Goal: Use online tool/utility

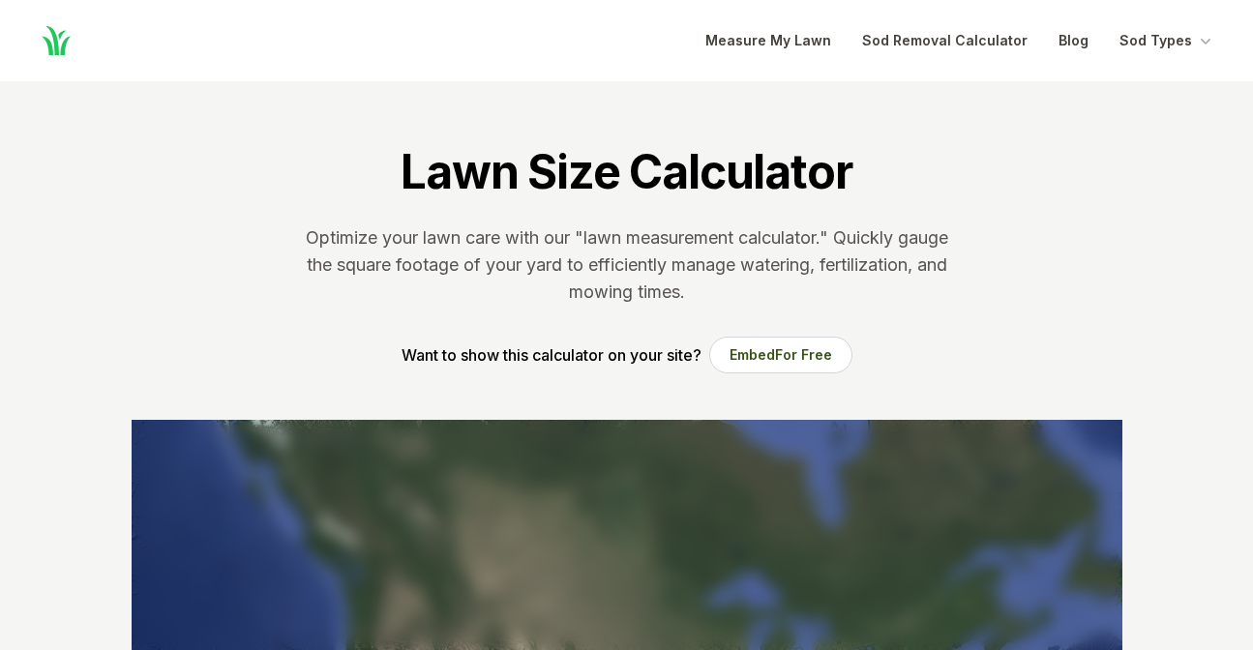
scroll to position [307, 0]
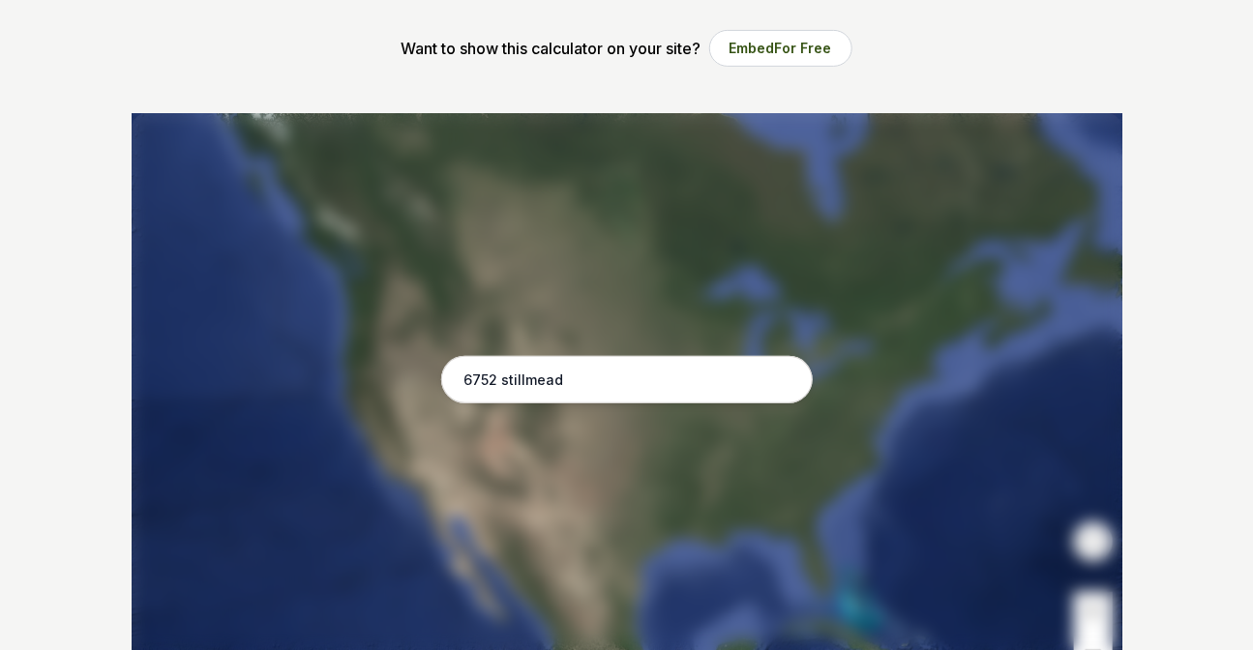
type input "6752 stillmead"
click at [642, 403] on div at bounding box center [627, 403] width 991 height 581
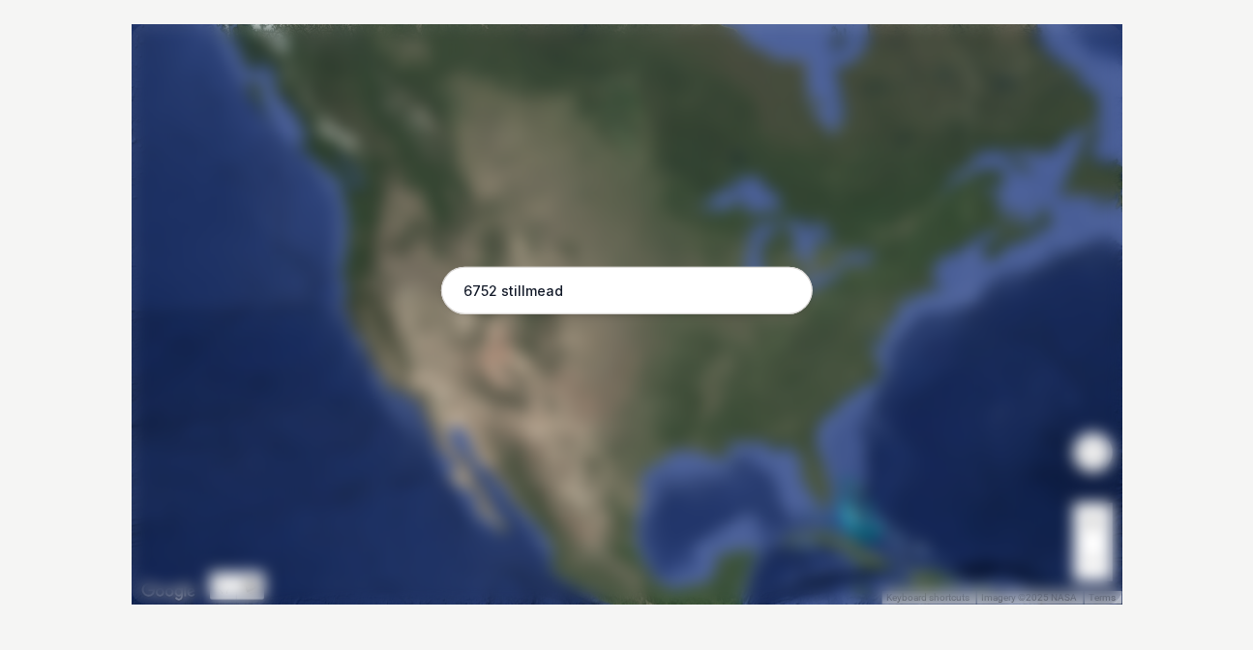
scroll to position [395, 0]
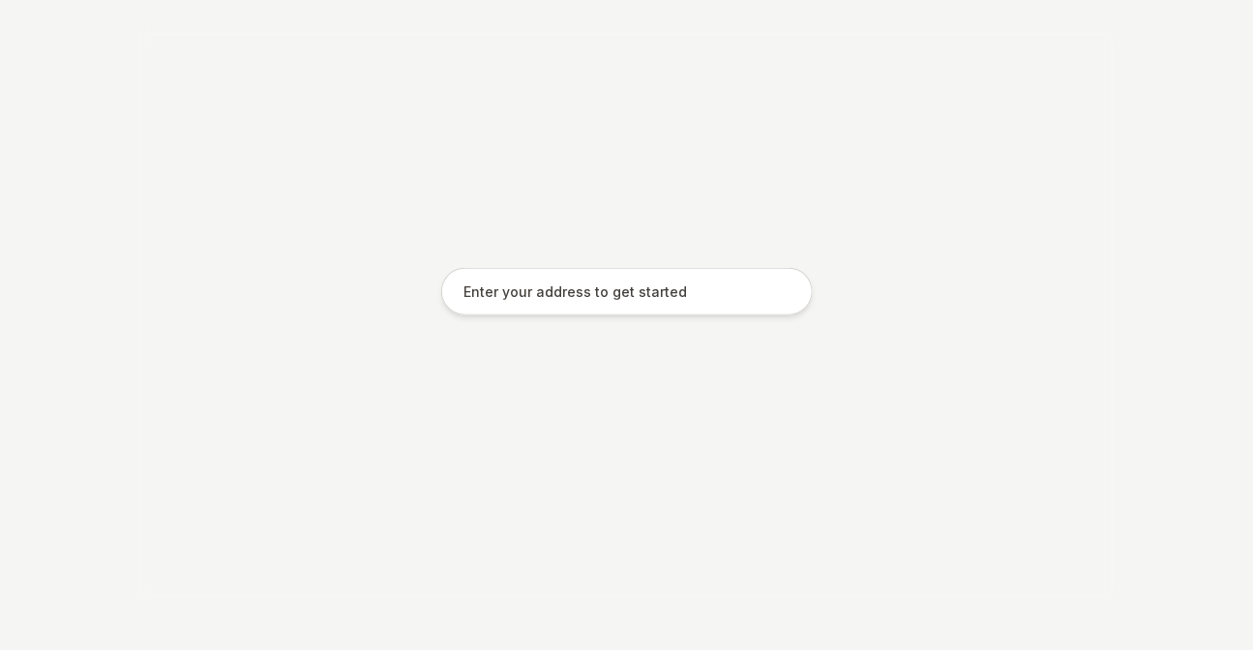
scroll to position [395, 0]
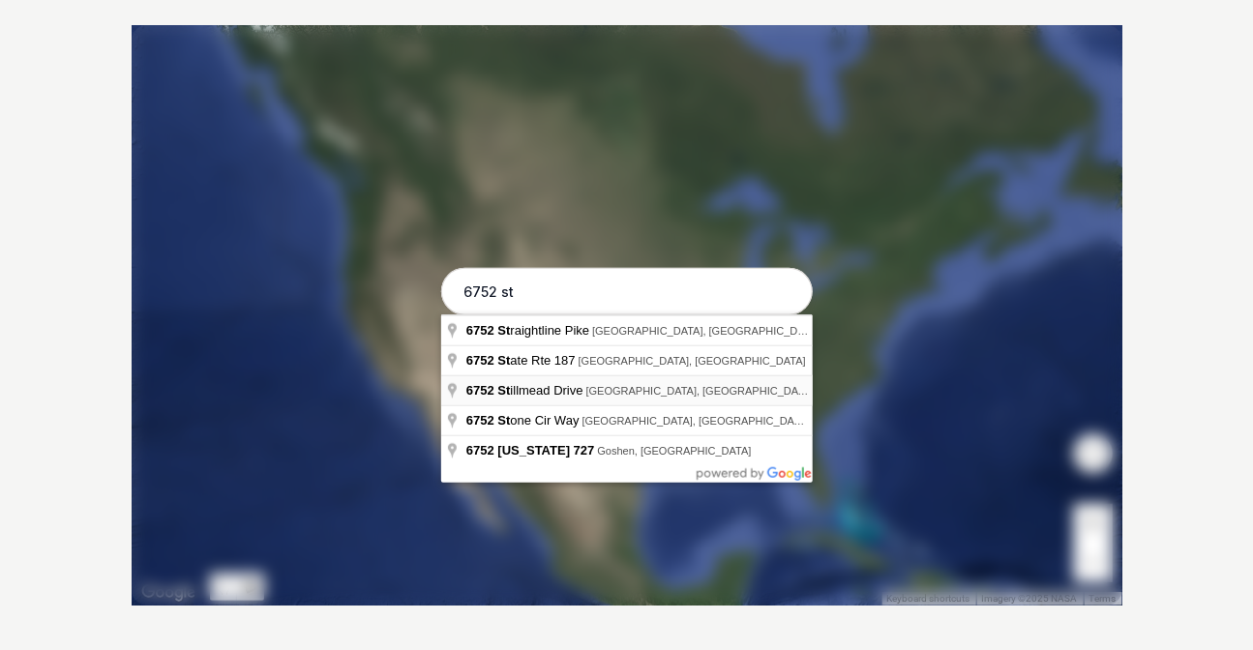
type input "[STREET_ADDRESS]"
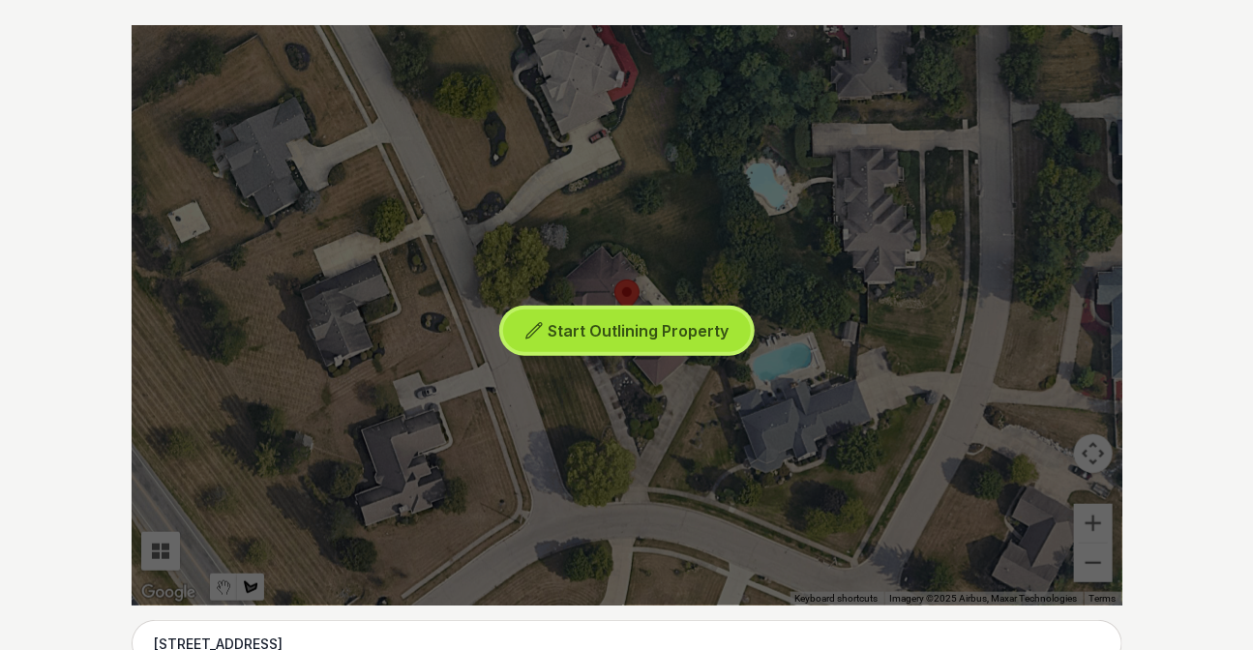
click at [598, 345] on button "Start Outlining Property" at bounding box center [627, 332] width 248 height 44
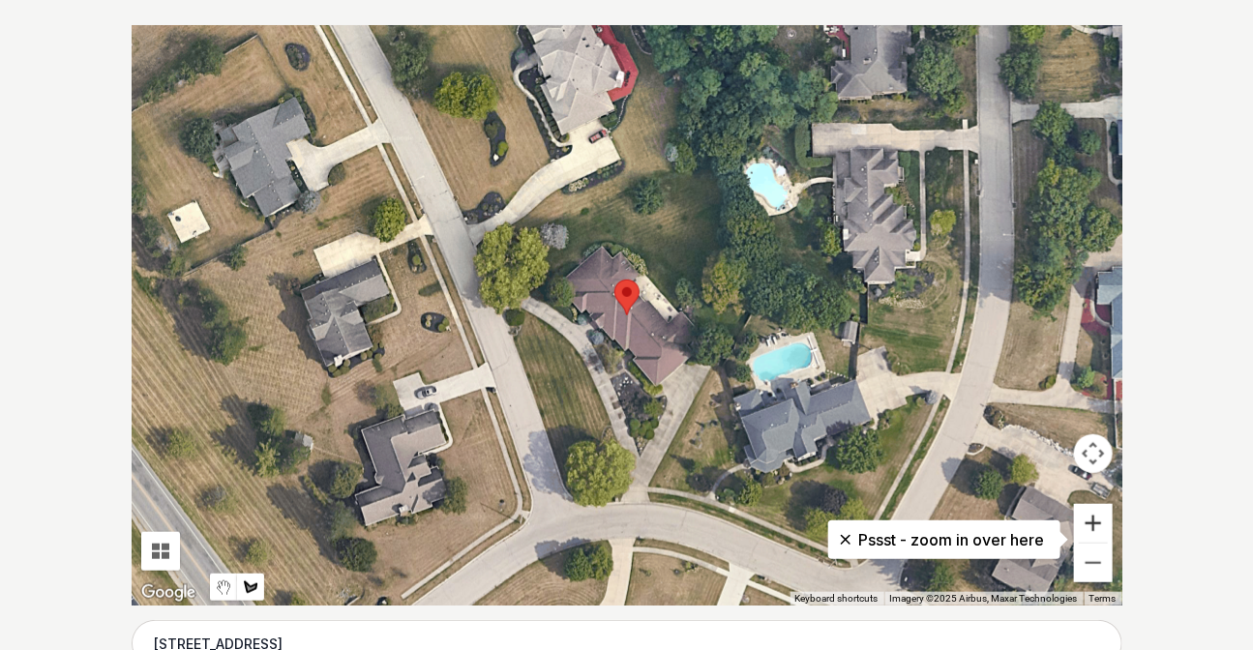
click at [1088, 518] on button "Zoom in" at bounding box center [1093, 523] width 39 height 39
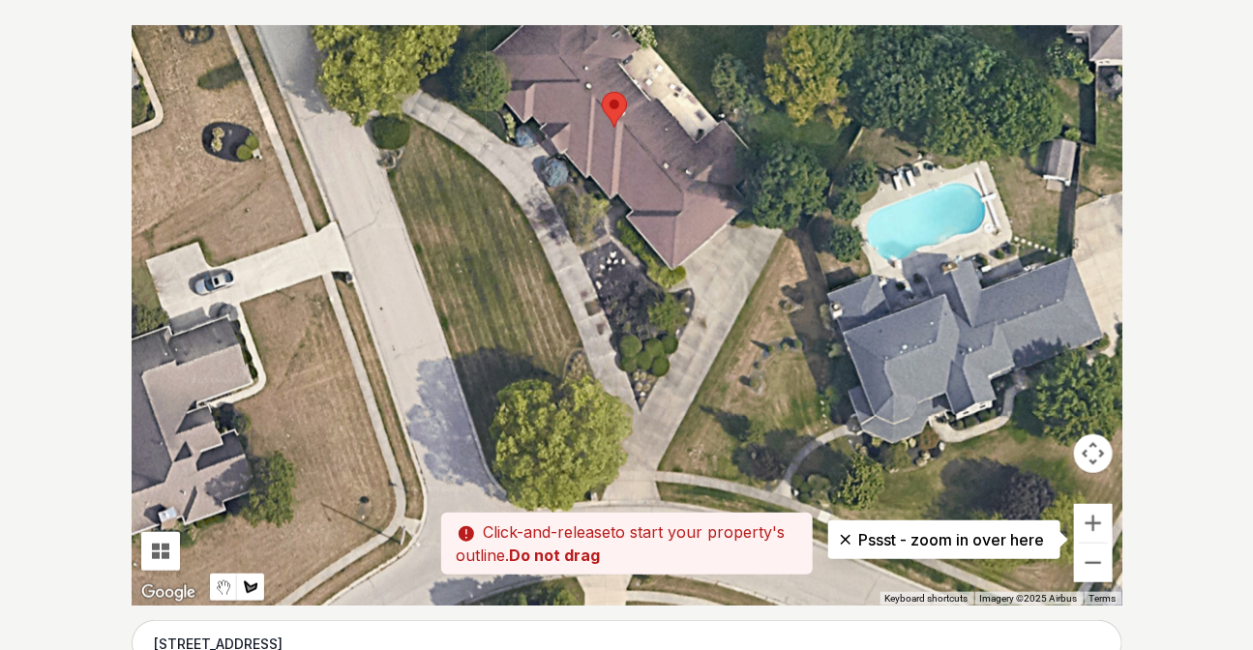
drag, startPoint x: 717, startPoint y: 451, endPoint x: 706, endPoint y: 248, distance: 203.6
click at [706, 248] on div at bounding box center [627, 315] width 991 height 581
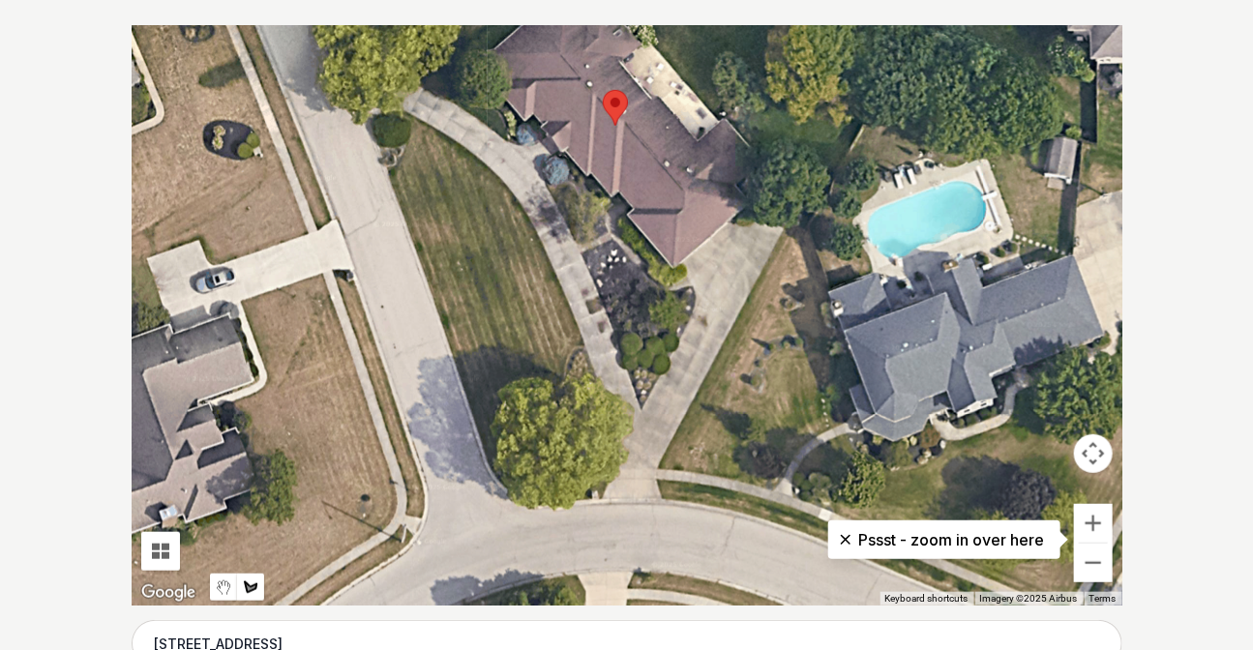
click at [664, 502] on div at bounding box center [627, 315] width 991 height 581
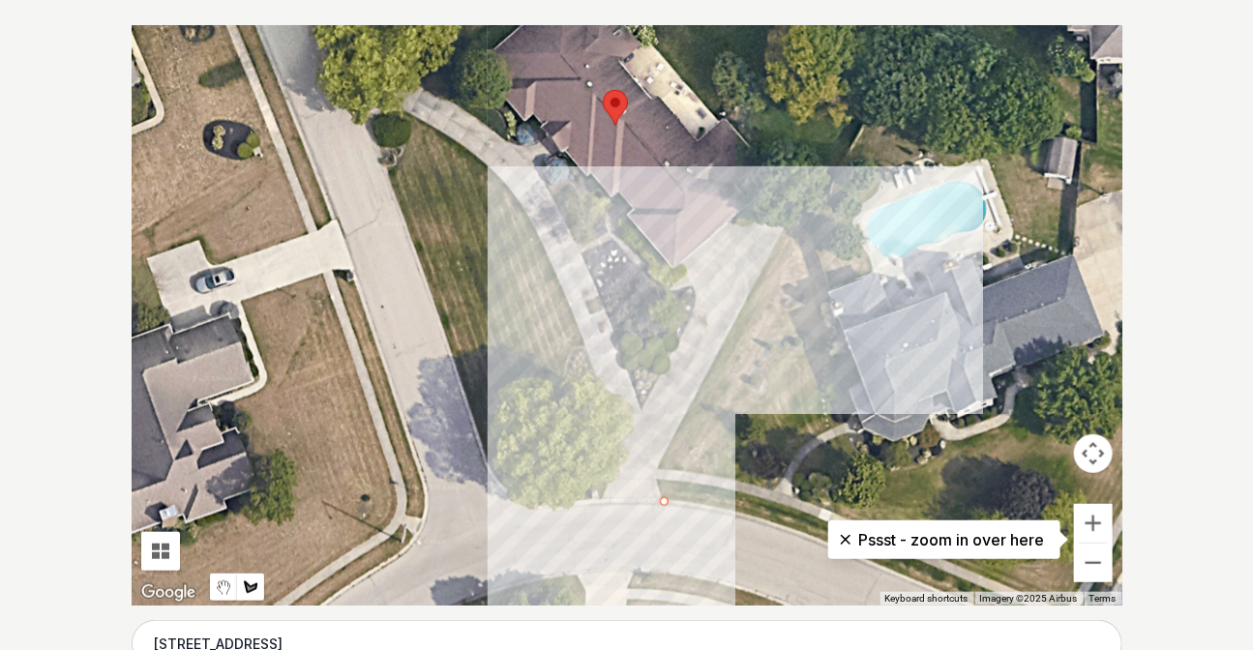
click at [813, 207] on div at bounding box center [627, 315] width 991 height 581
click at [793, 207] on div at bounding box center [627, 315] width 991 height 581
click at [655, 472] on div at bounding box center [627, 315] width 991 height 581
click at [660, 498] on div at bounding box center [627, 315] width 991 height 581
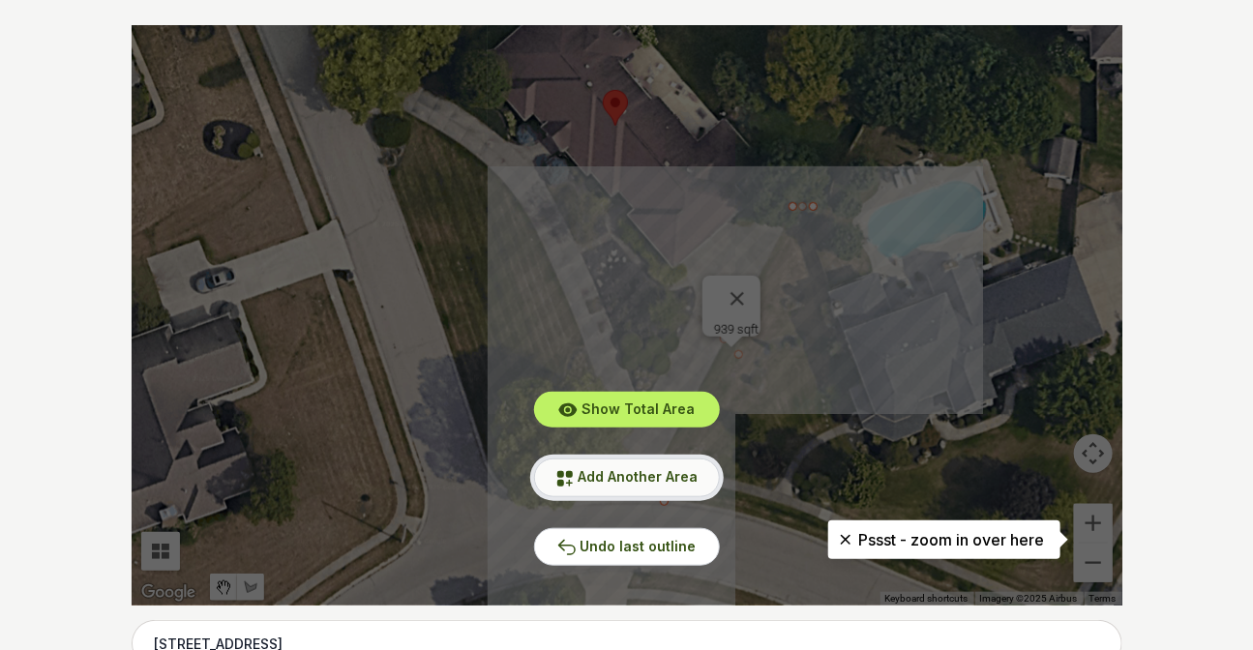
click at [619, 476] on span "Add Another Area" at bounding box center [639, 476] width 120 height 16
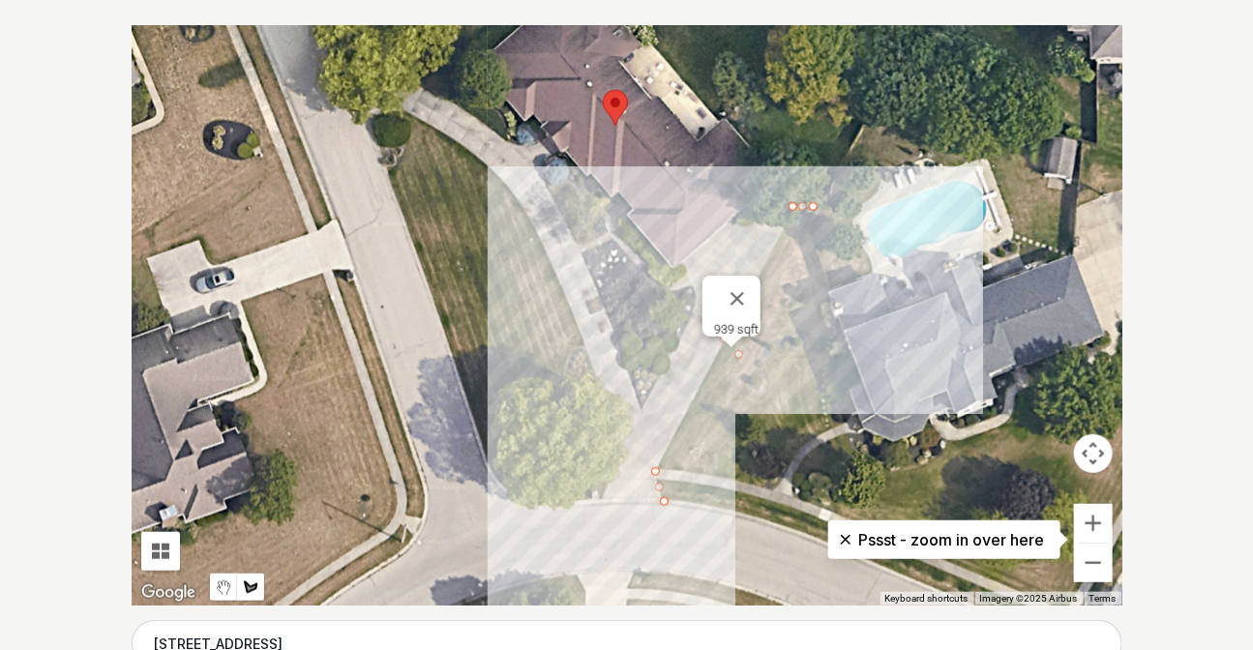
click at [609, 474] on div at bounding box center [627, 315] width 991 height 581
click at [532, 471] on div at bounding box center [627, 315] width 991 height 581
click at [559, 389] on div at bounding box center [627, 315] width 991 height 581
click at [582, 341] on div at bounding box center [627, 315] width 991 height 581
click at [514, 188] on div at bounding box center [627, 315] width 991 height 581
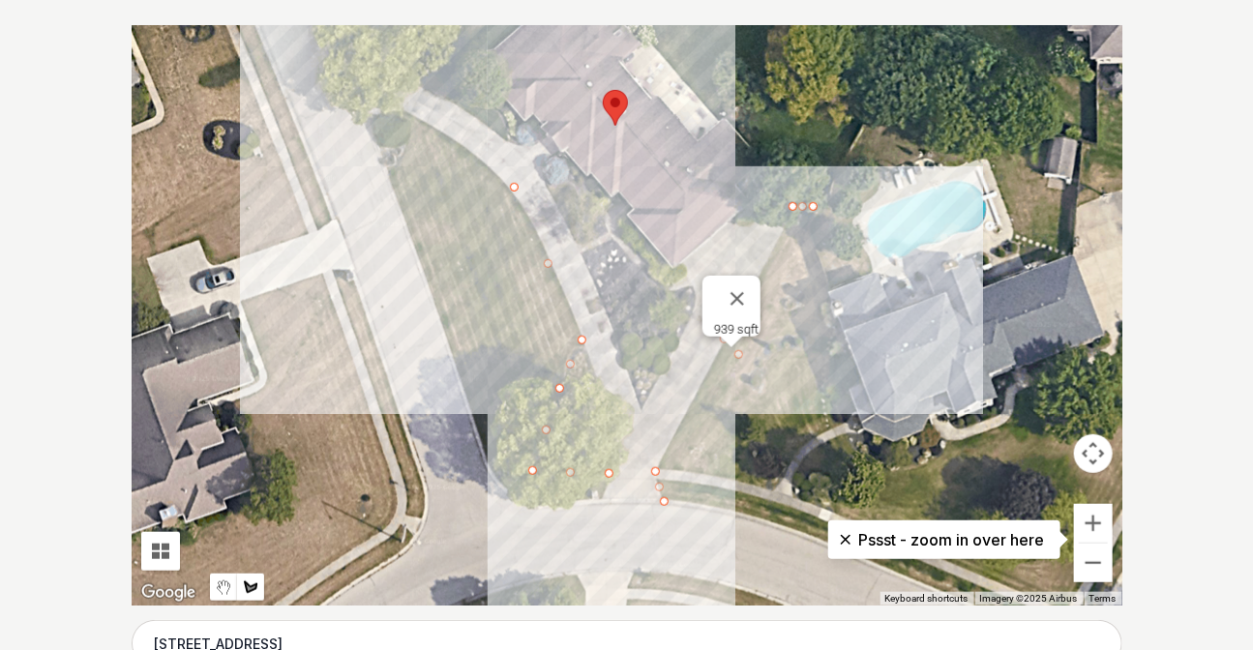
click at [410, 115] on div at bounding box center [627, 315] width 991 height 581
click at [421, 79] on div at bounding box center [627, 315] width 991 height 581
click at [503, 140] on div at bounding box center [627, 315] width 991 height 581
click at [485, 107] on div at bounding box center [627, 315] width 991 height 581
click at [444, 72] on div at bounding box center [627, 315] width 991 height 581
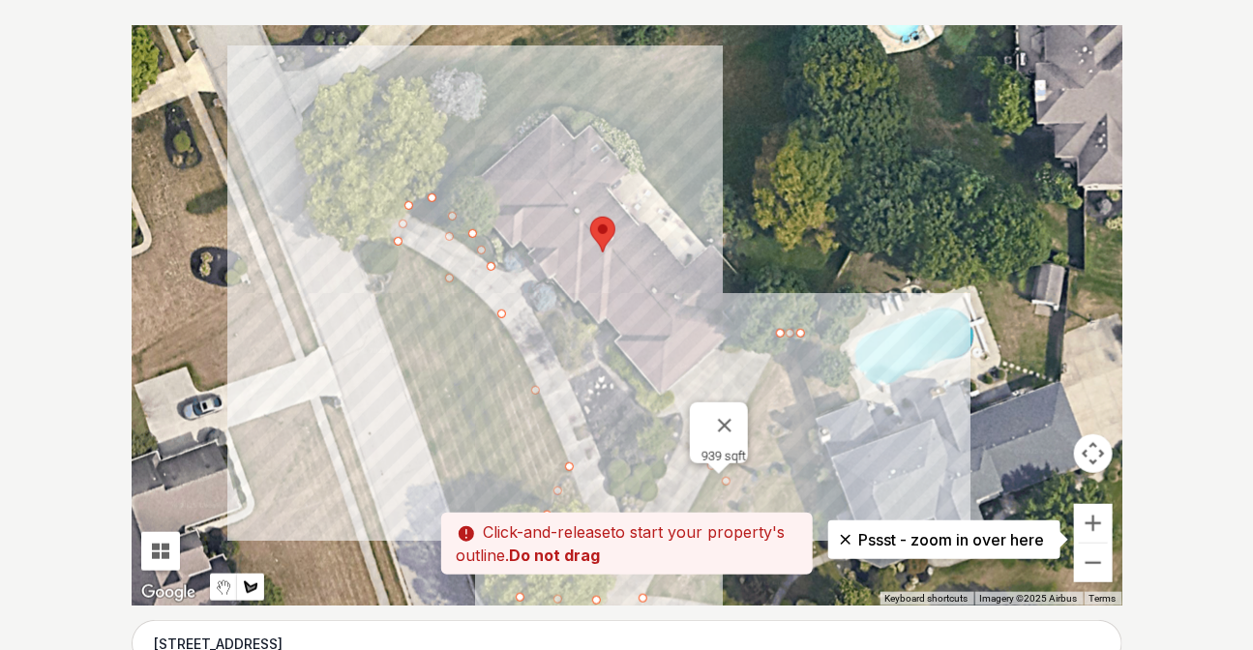
drag, startPoint x: 473, startPoint y: 46, endPoint x: 461, endPoint y: 180, distance: 134.1
click at [461, 180] on div at bounding box center [627, 315] width 991 height 581
click at [538, 110] on div at bounding box center [627, 315] width 991 height 581
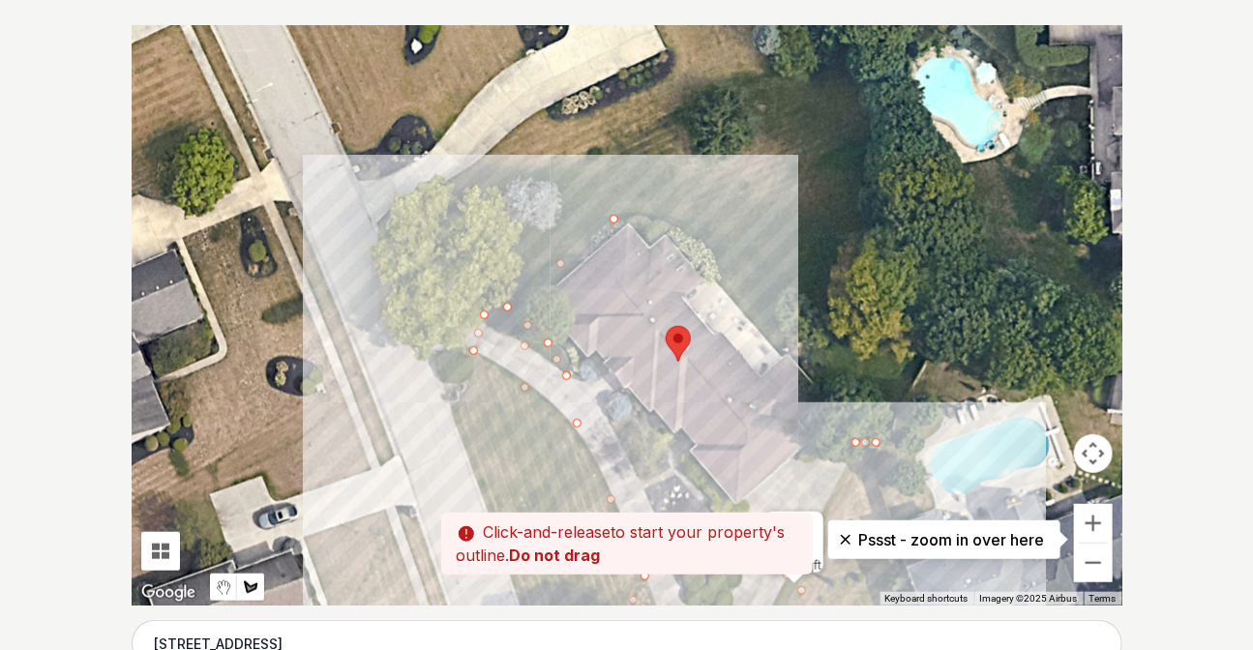
drag, startPoint x: 501, startPoint y: 69, endPoint x: 579, endPoint y: 184, distance: 138.8
click at [579, 184] on div at bounding box center [627, 315] width 991 height 581
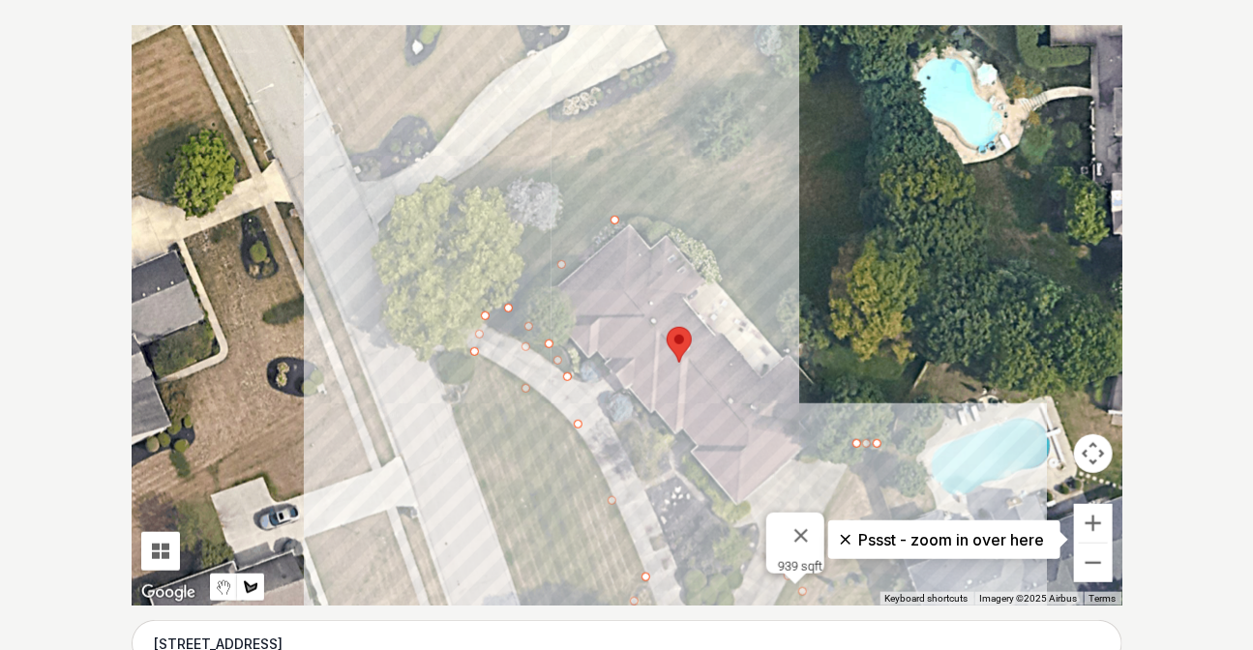
click at [565, 146] on div at bounding box center [627, 315] width 991 height 581
click at [445, 224] on div at bounding box center [627, 315] width 991 height 581
click at [415, 293] on div at bounding box center [627, 315] width 991 height 581
click at [476, 310] on div at bounding box center [627, 315] width 991 height 581
click at [462, 362] on div at bounding box center [627, 315] width 991 height 581
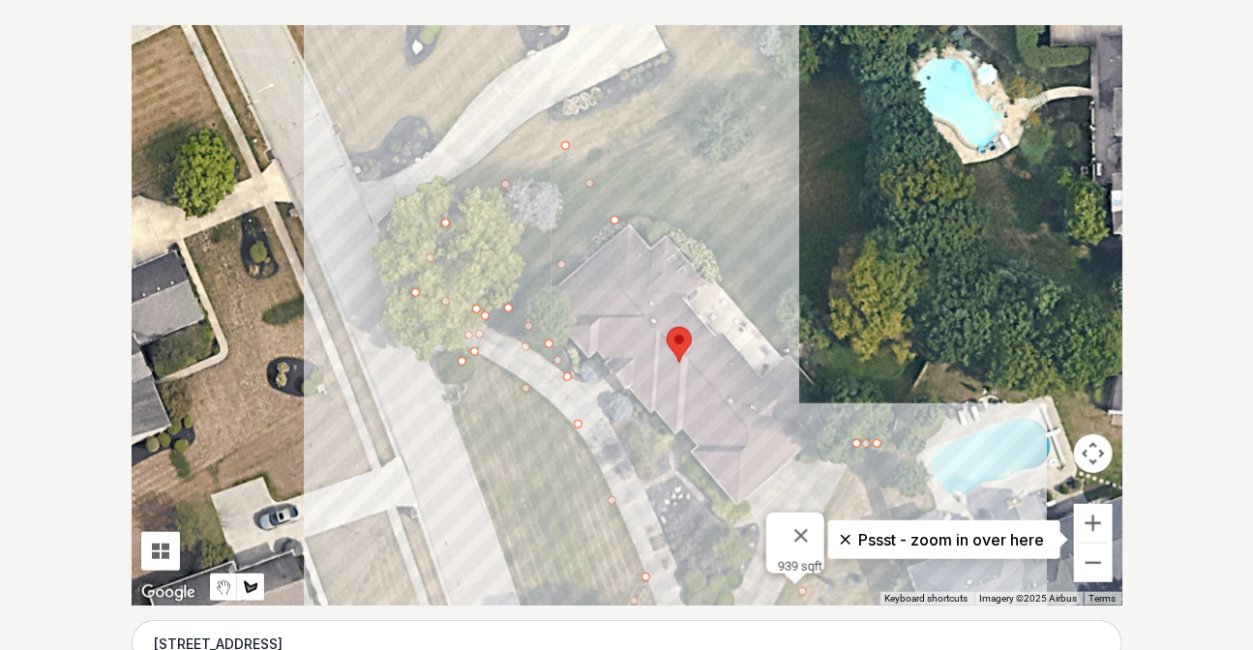
click at [454, 421] on div at bounding box center [627, 315] width 991 height 581
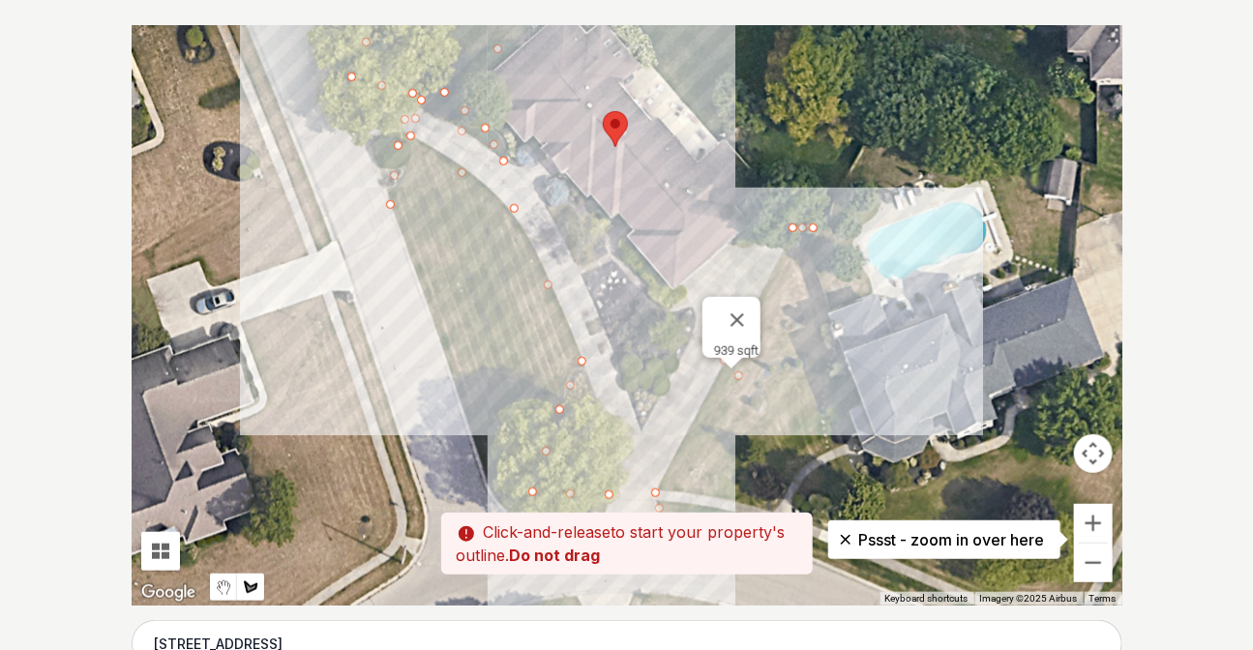
drag, startPoint x: 491, startPoint y: 517, endPoint x: 421, endPoint y: 281, distance: 246.2
click at [421, 281] on div at bounding box center [627, 315] width 991 height 581
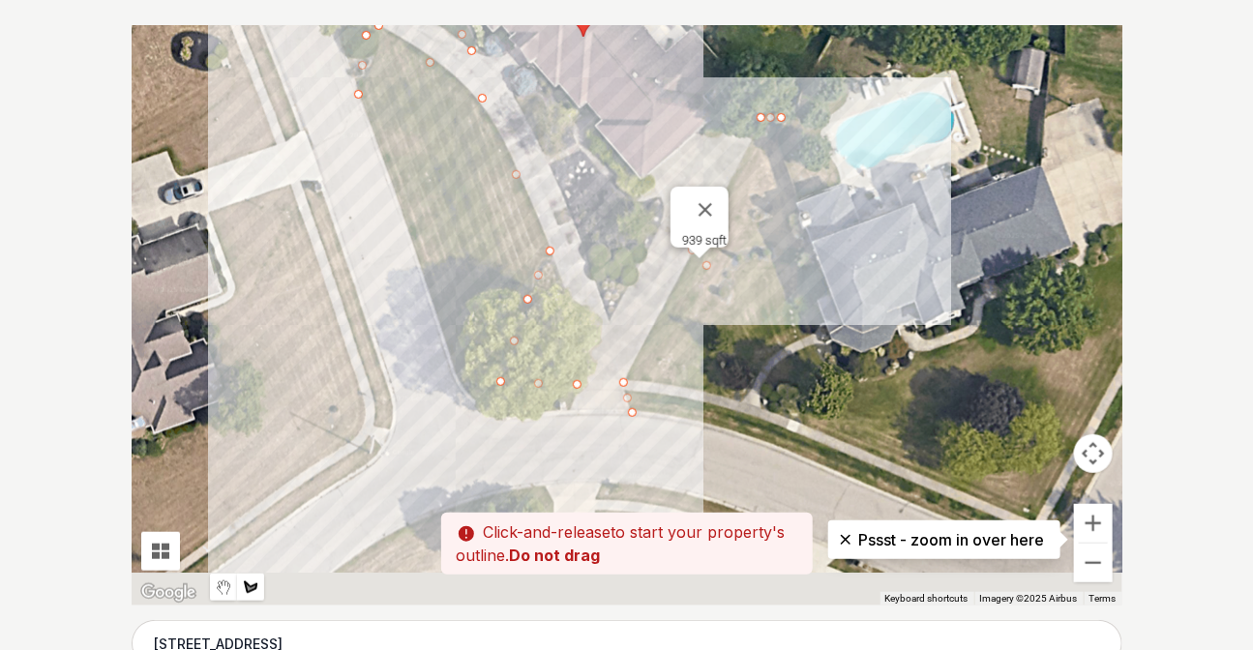
drag, startPoint x: 484, startPoint y: 470, endPoint x: 455, endPoint y: 373, distance: 102.0
click at [455, 373] on div at bounding box center [627, 315] width 991 height 581
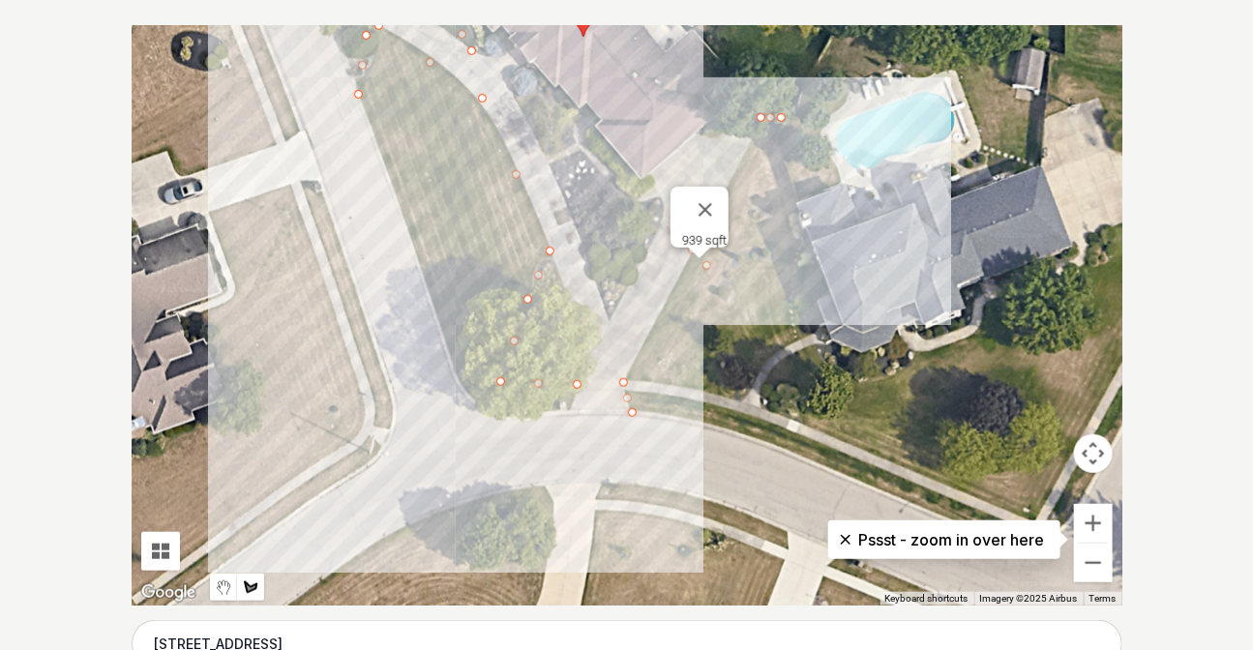
click at [464, 392] on div at bounding box center [627, 315] width 991 height 581
click at [508, 415] on div at bounding box center [627, 315] width 991 height 581
click at [571, 409] on div at bounding box center [627, 315] width 991 height 581
click at [577, 385] on div at bounding box center [627, 315] width 991 height 581
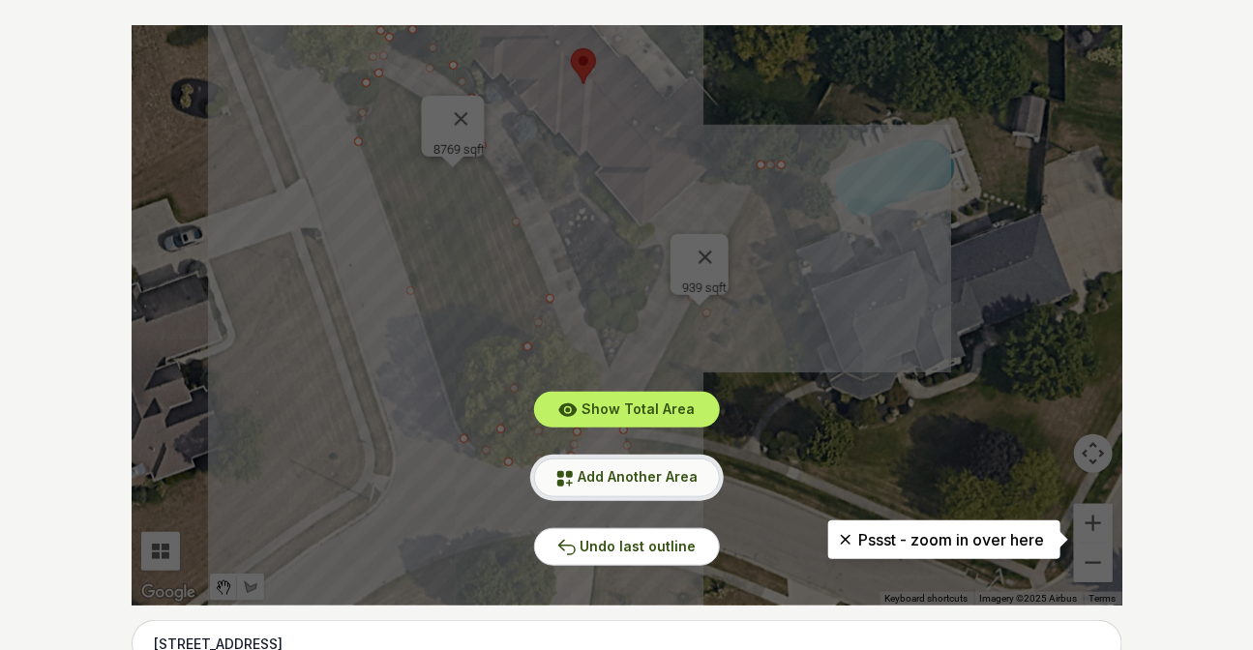
click at [641, 485] on button "Add Another Area" at bounding box center [627, 478] width 186 height 38
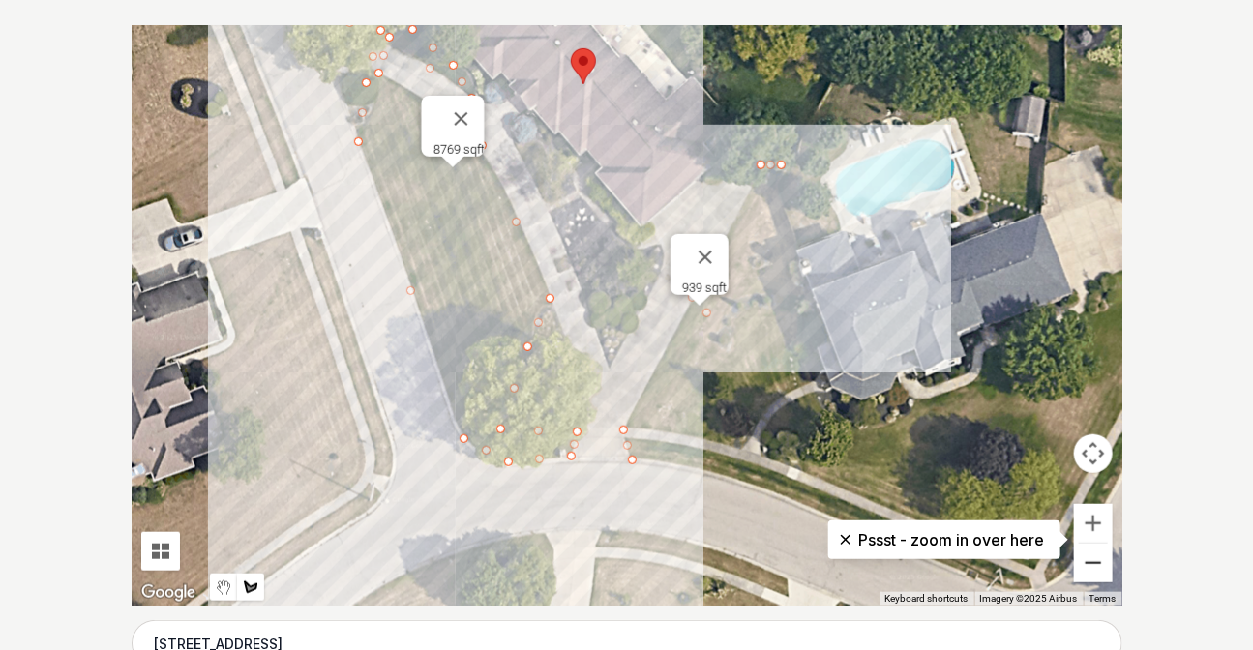
click at [1098, 566] on button "Zoom out" at bounding box center [1093, 563] width 39 height 39
